Goal: Transaction & Acquisition: Purchase product/service

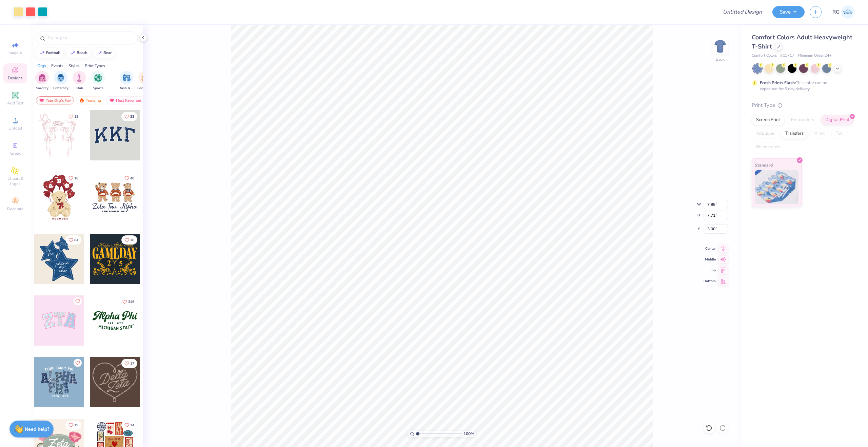
click at [789, 39] on span "Comfort Colors Adult Heavyweight T-Shirt" at bounding box center [802, 41] width 101 height 17
click at [767, 44] on span "Comfort Colors Adult Heavyweight T-Shirt" at bounding box center [802, 41] width 101 height 17
click at [775, 44] on div at bounding box center [778, 45] width 7 height 7
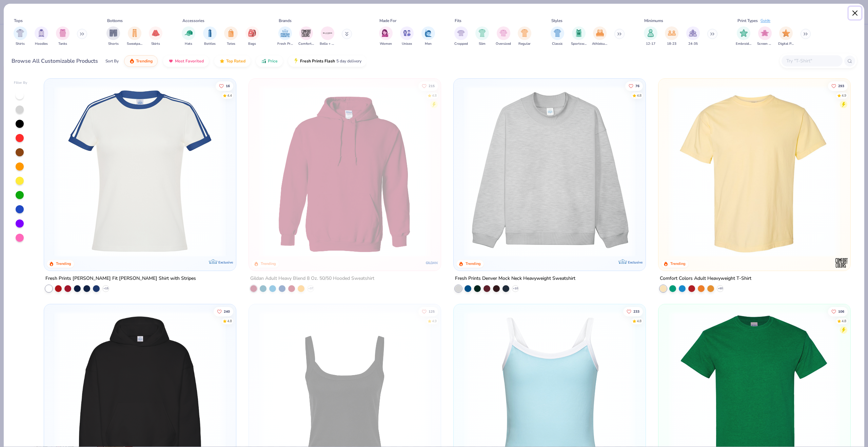
click at [856, 12] on button "Close" at bounding box center [855, 13] width 13 height 13
